Goal: Task Accomplishment & Management: Manage account settings

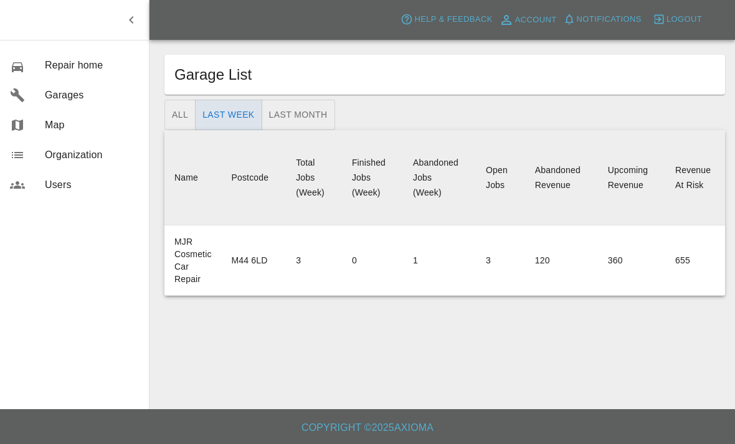
scroll to position [40, 0]
click at [55, 65] on span "Repair home" at bounding box center [92, 65] width 94 height 15
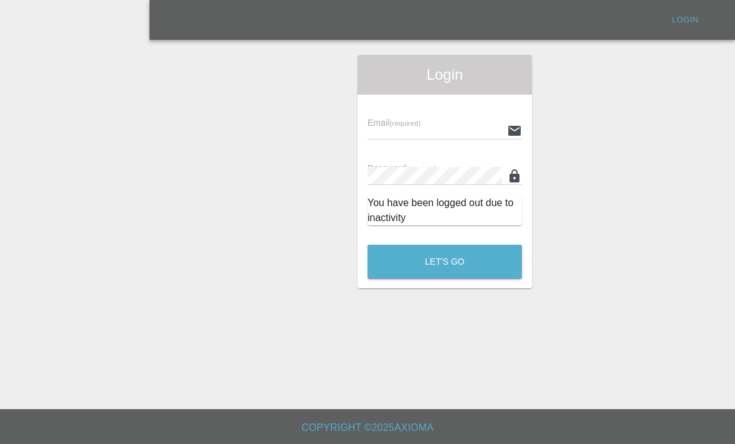
click at [455, 105] on div "Email (required)" at bounding box center [444, 122] width 154 height 35
click at [447, 121] on input "text" at bounding box center [434, 130] width 135 height 18
type input "[EMAIL_ADDRESS][DOMAIN_NAME]"
click at [445, 245] on button "Let's Go" at bounding box center [444, 262] width 154 height 34
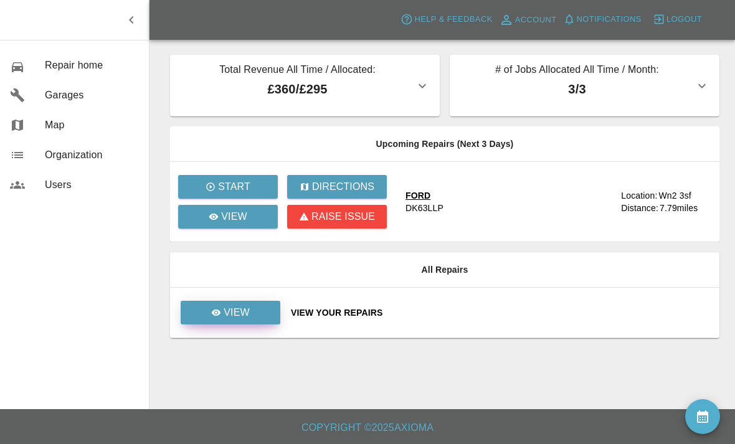
click at [250, 312] on link "View" at bounding box center [231, 313] width 100 height 24
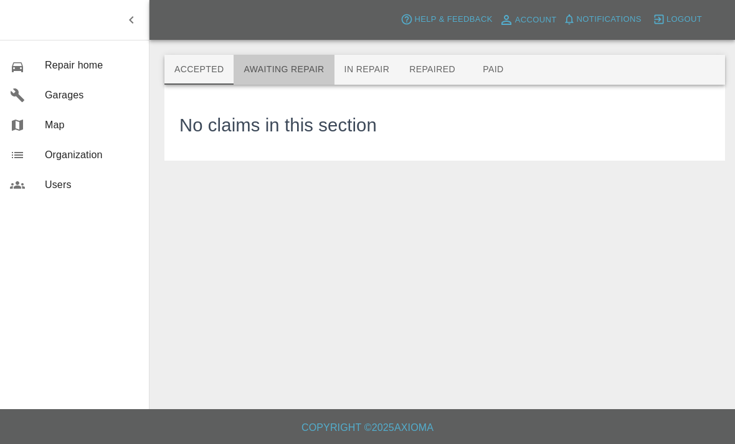
click at [294, 72] on button "Awaiting Repair" at bounding box center [284, 70] width 100 height 30
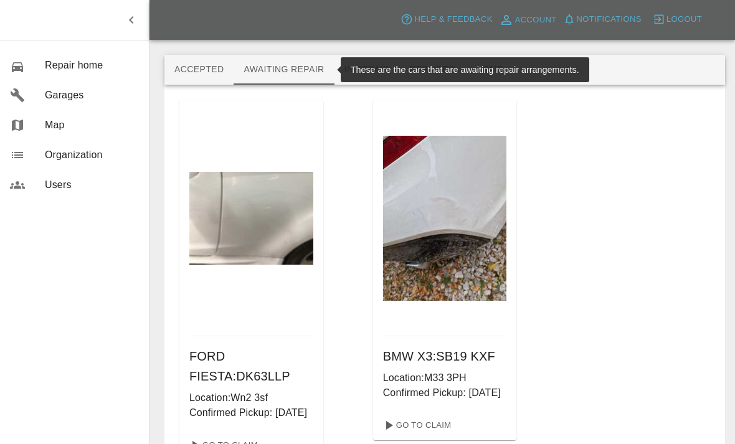
scroll to position [56, 0]
